Goal: Task Accomplishment & Management: Use online tool/utility

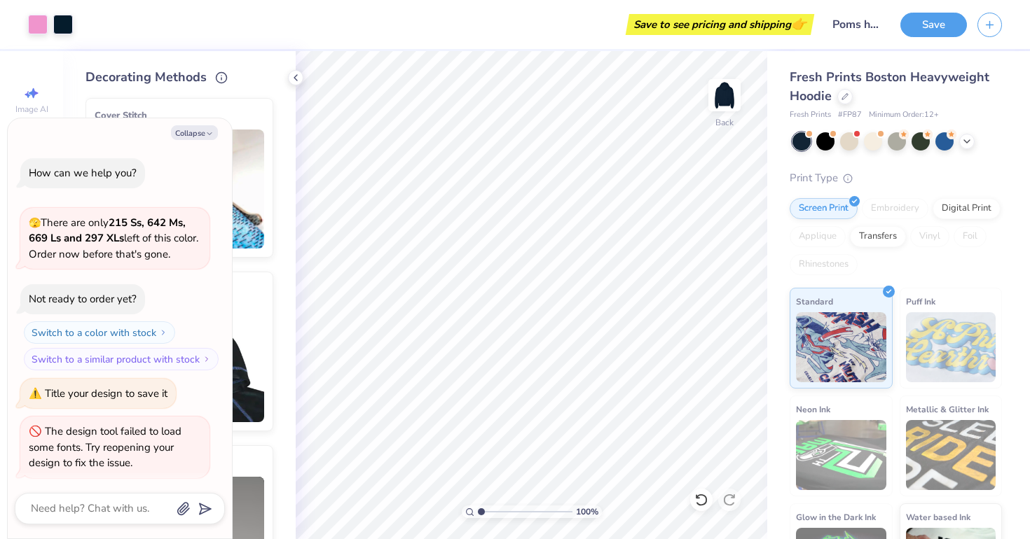
scroll to position [78, 0]
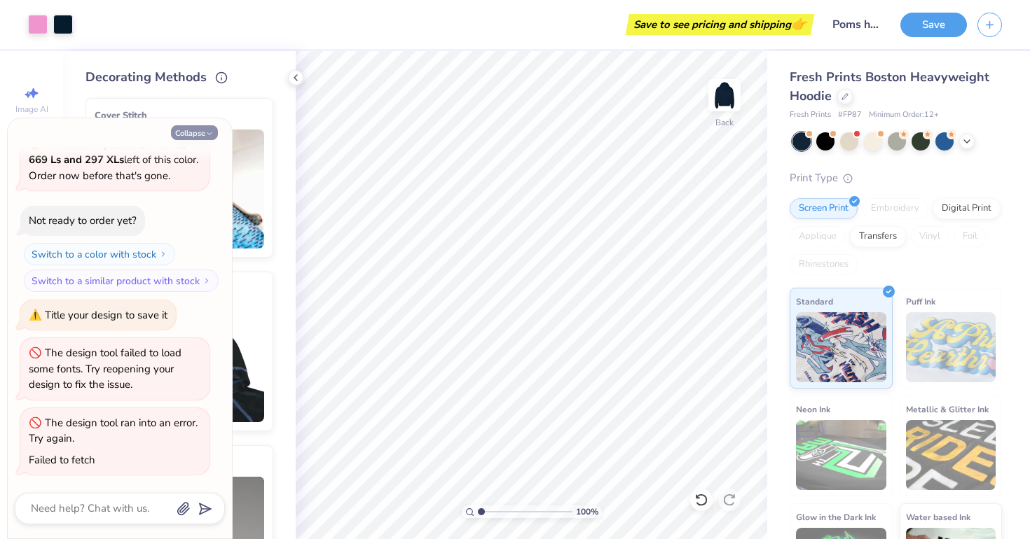
click at [190, 136] on button "Collapse" at bounding box center [194, 132] width 47 height 15
type textarea "x"
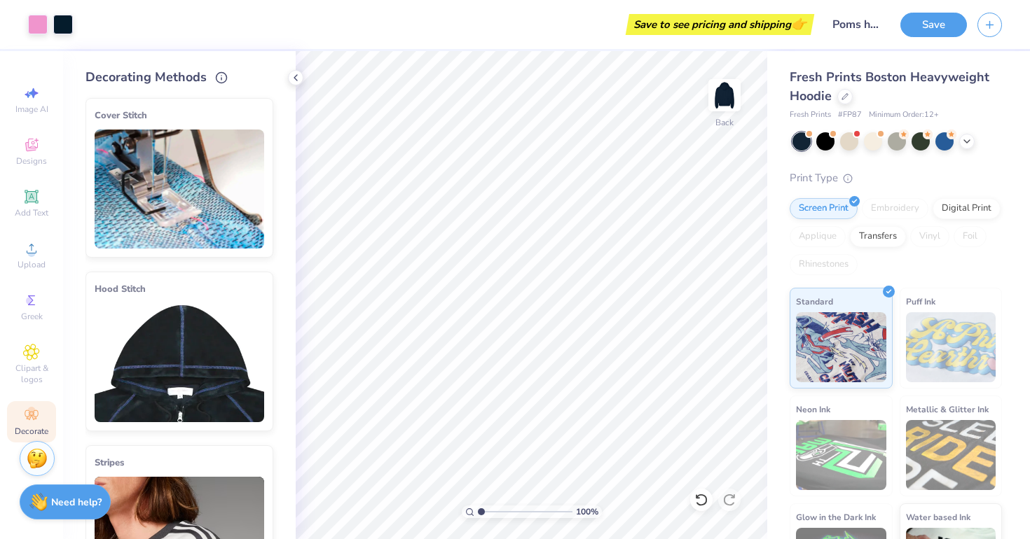
click at [190, 335] on img at bounding box center [180, 362] width 170 height 119
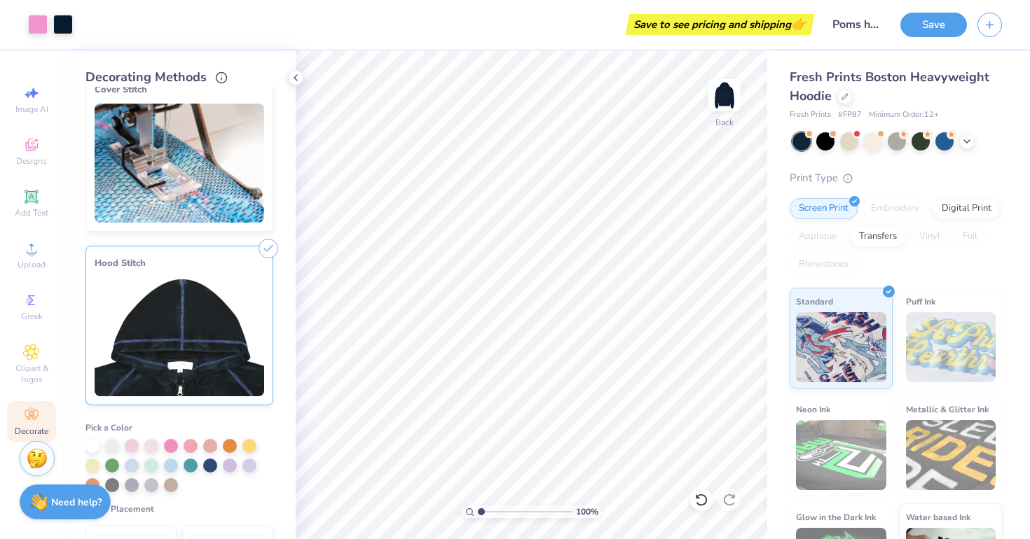
scroll to position [34, 0]
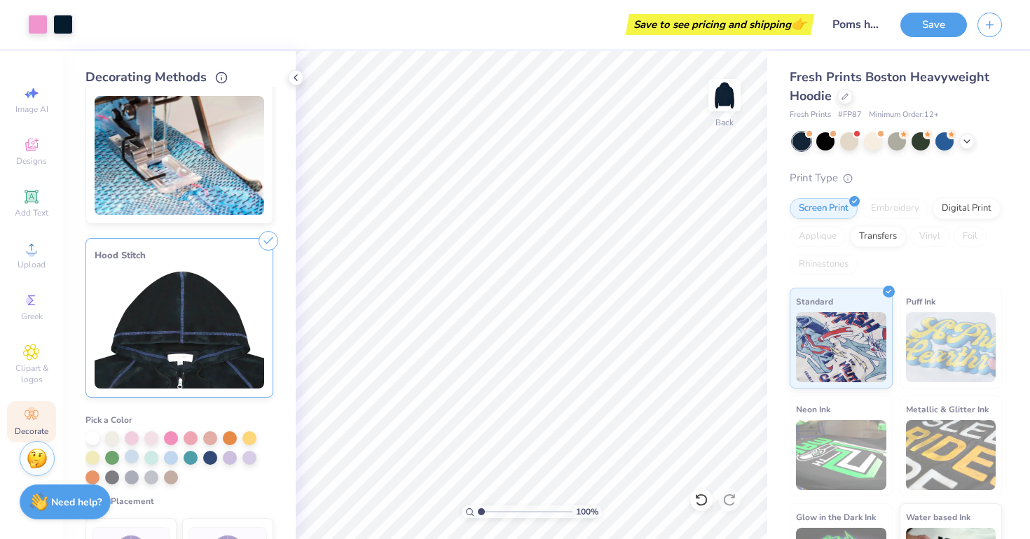
click at [136, 457] on div at bounding box center [132, 457] width 14 height 14
click at [130, 455] on div at bounding box center [132, 458] width 14 height 14
click at [169, 453] on div at bounding box center [171, 457] width 14 height 14
click at [226, 278] on img at bounding box center [180, 329] width 170 height 119
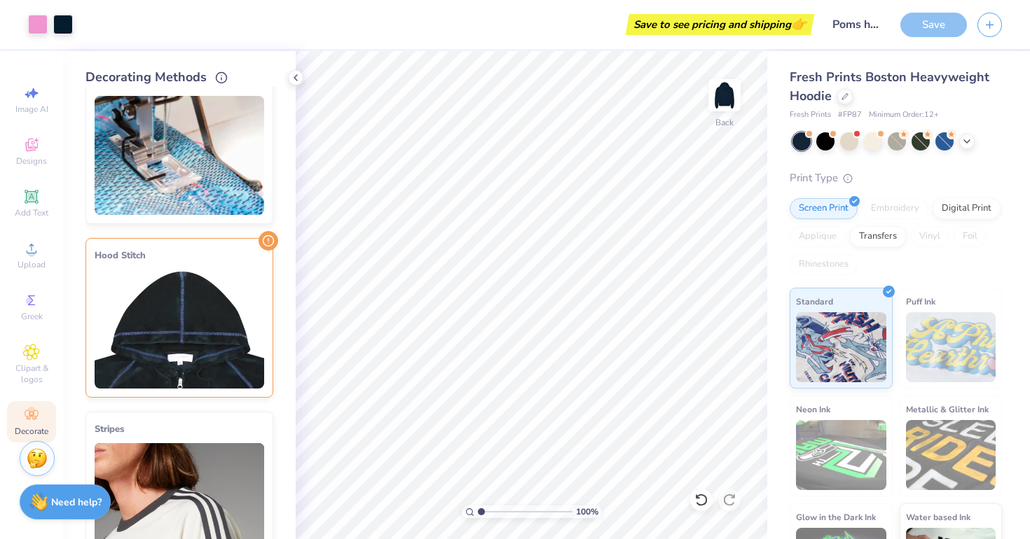
scroll to position [0, 0]
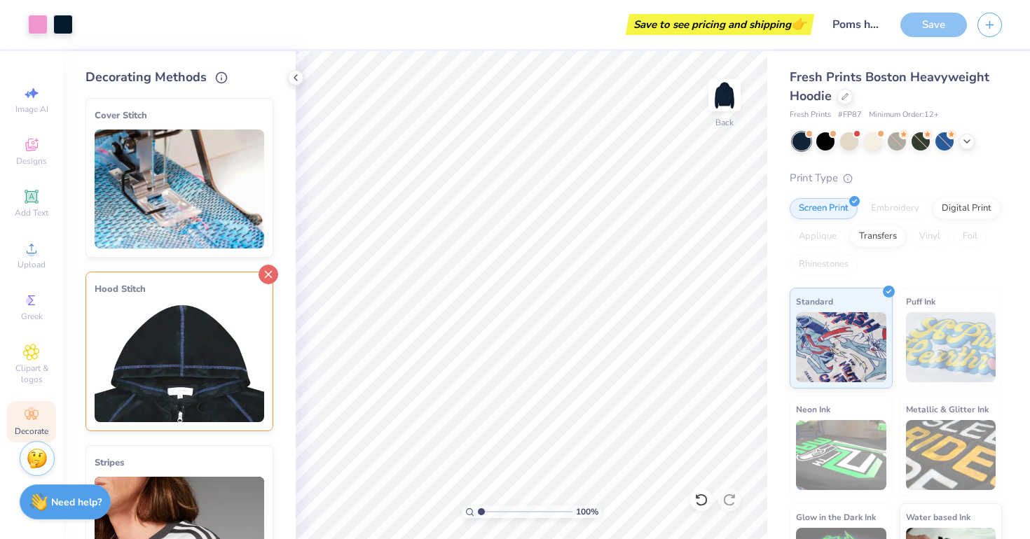
click at [266, 274] on line at bounding box center [269, 275] width 6 height 6
click at [920, 22] on button "Save" at bounding box center [933, 23] width 67 height 25
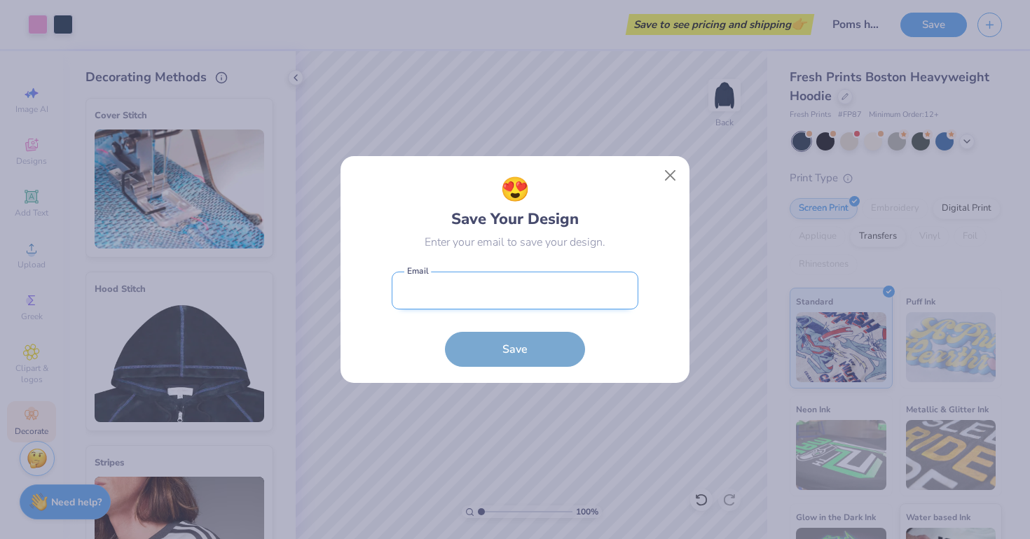
click at [465, 287] on input "email" at bounding box center [515, 291] width 247 height 39
type input "[EMAIL_ADDRESS][DOMAIN_NAME]"
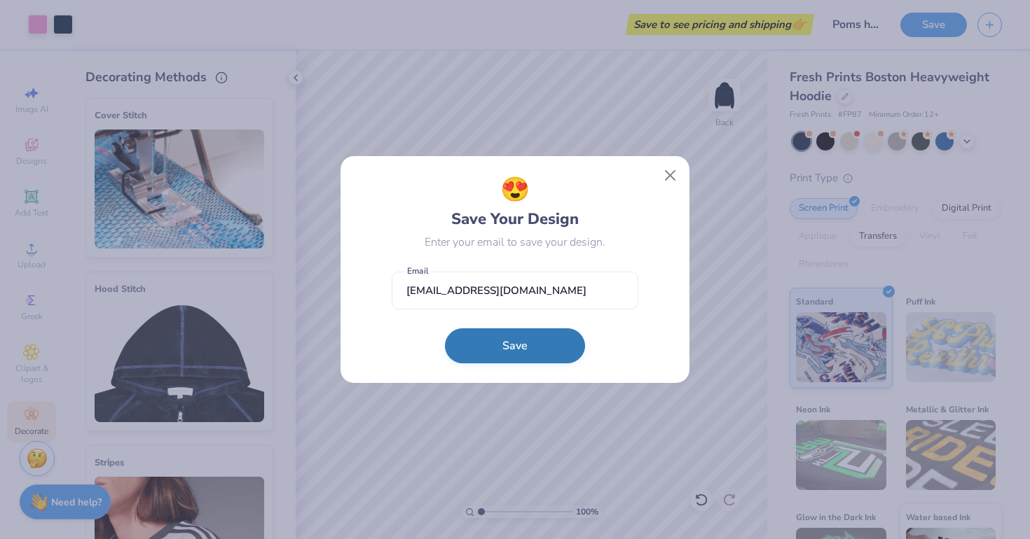
click at [478, 347] on button "Save" at bounding box center [515, 346] width 140 height 35
